Goal: Check status: Check status

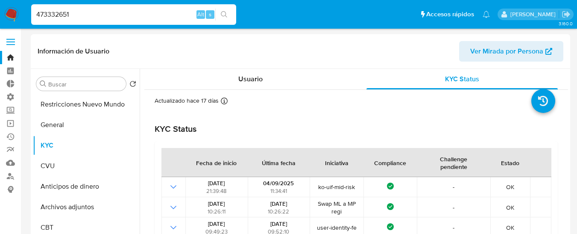
select select "10"
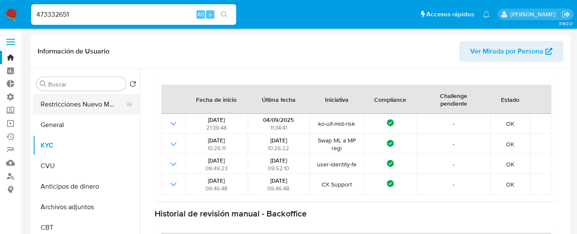
click at [92, 113] on button "Restricciones Nuevo Mundo" at bounding box center [83, 104] width 100 height 20
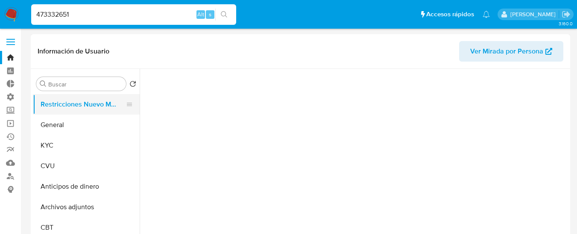
scroll to position [0, 0]
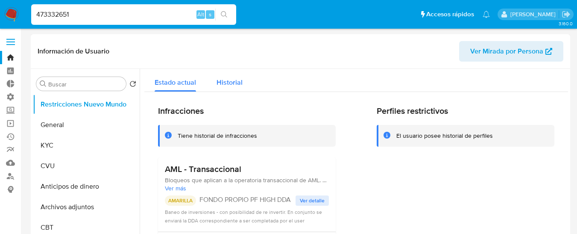
click at [225, 88] on div "Historial" at bounding box center [229, 80] width 26 height 23
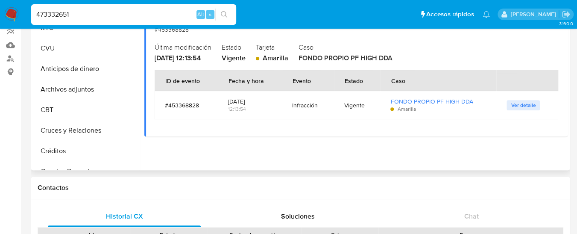
scroll to position [128, 0]
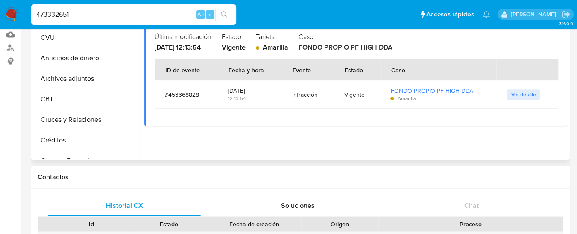
drag, startPoint x: 283, startPoint y: 90, endPoint x: 320, endPoint y: 90, distance: 37.1
click at [320, 90] on td "Infracción" at bounding box center [308, 94] width 52 height 28
drag, startPoint x: 294, startPoint y: 72, endPoint x: 333, endPoint y: 75, distance: 39.4
click at [333, 75] on tr "ID de evento Fecha y hora Evento Estado Caso" at bounding box center [356, 69] width 403 height 21
drag, startPoint x: 287, startPoint y: 96, endPoint x: 323, endPoint y: 99, distance: 35.5
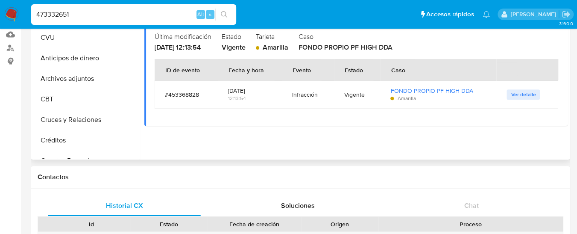
click at [323, 99] on td "Infracción" at bounding box center [308, 94] width 52 height 28
drag, startPoint x: 267, startPoint y: 91, endPoint x: 230, endPoint y: 88, distance: 37.7
click at [230, 88] on div "[DATE]" at bounding box center [250, 91] width 44 height 8
drag, startPoint x: 318, startPoint y: 120, endPoint x: 296, endPoint y: 121, distance: 21.8
click at [296, 121] on div "AML - Transaccional VIGENTE #453368828 Última modificación [DATE] 12:13:54 Esta…" at bounding box center [355, 59] width 423 height 131
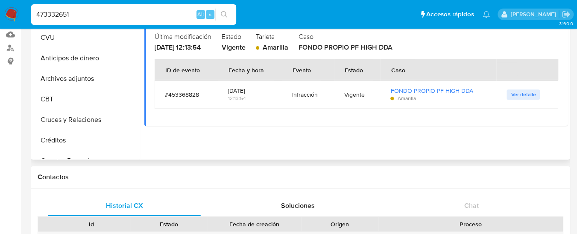
drag, startPoint x: 251, startPoint y: 115, endPoint x: 234, endPoint y: 112, distance: 17.0
click at [234, 112] on div "AML - Transaccional VIGENTE #453368828 Última modificación [DATE] 12:13:54 Esta…" at bounding box center [355, 59] width 423 height 131
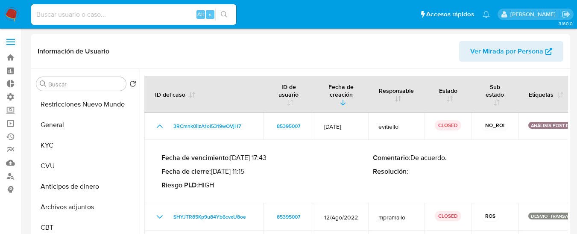
select select "10"
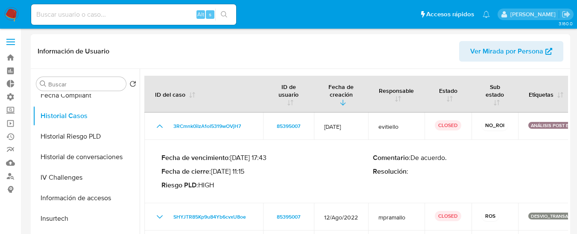
click at [200, 54] on header "Información de Usuario Ver Mirada por Persona" at bounding box center [300, 51] width 525 height 20
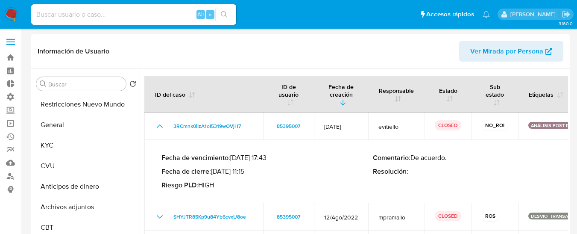
drag, startPoint x: 44, startPoint y: 28, endPoint x: 47, endPoint y: 23, distance: 5.9
click at [44, 28] on nav "Pausado Ver notificaciones Alt s Accesos rápidos Presiona las siguientes teclas…" at bounding box center [288, 14] width 577 height 29
click at [49, 18] on input at bounding box center [133, 14] width 205 height 11
paste input "473332651"
type input "473332651"
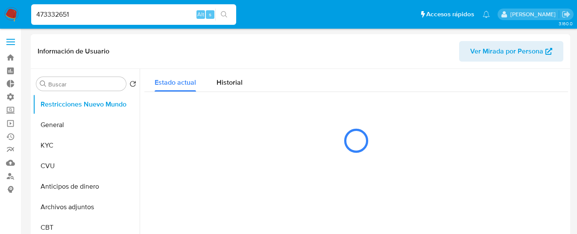
select select "10"
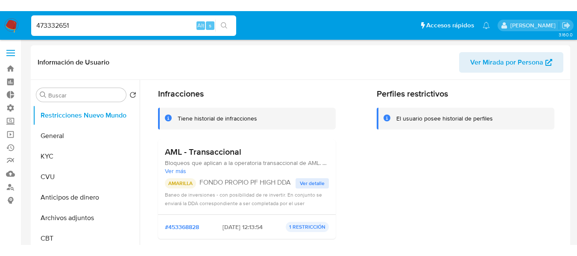
scroll to position [43, 0]
